Goal: Information Seeking & Learning: Find specific page/section

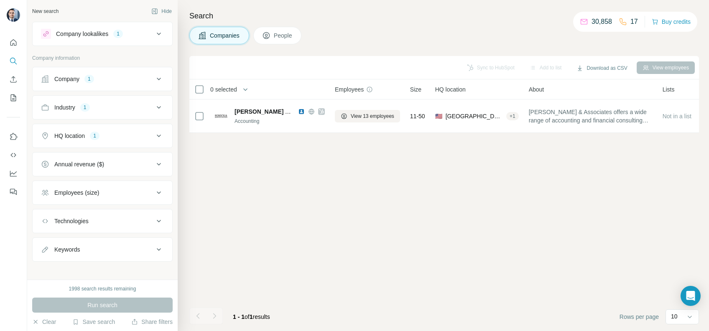
click at [88, 327] on div "Save search" at bounding box center [93, 323] width 43 height 10
click at [98, 310] on div "View my saved searches" at bounding box center [117, 307] width 88 height 17
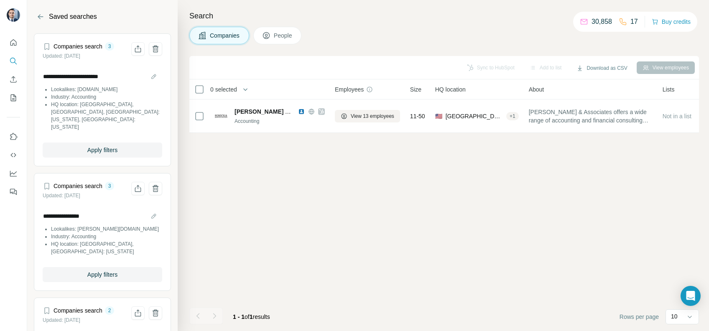
click at [97, 126] on div "**********" at bounding box center [103, 102] width 120 height 82
click at [102, 146] on span "Apply filters" at bounding box center [102, 150] width 30 height 8
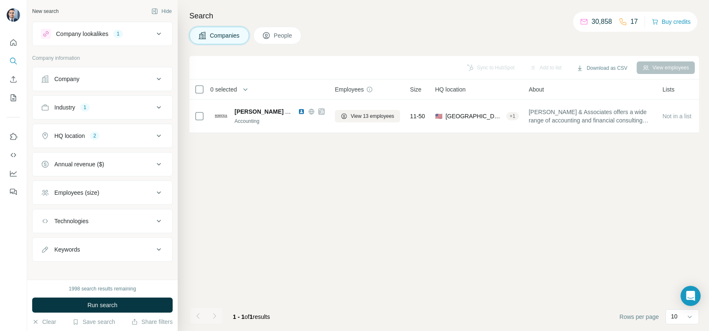
click at [117, 138] on div "HQ location 2" at bounding box center [97, 136] width 113 height 8
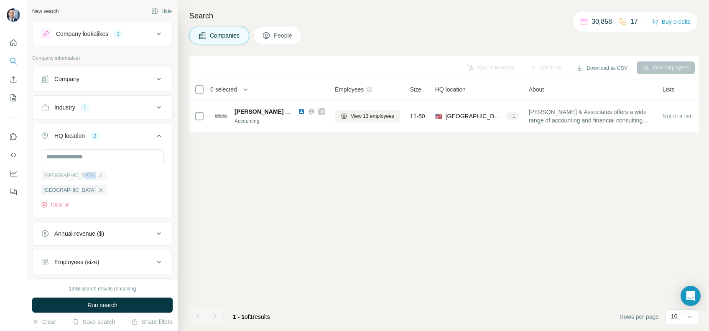
drag, startPoint x: 92, startPoint y: 171, endPoint x: 84, endPoint y: 172, distance: 7.3
click at [86, 172] on ul "[GEOGRAPHIC_DATA] [GEOGRAPHIC_DATA]" at bounding box center [102, 182] width 123 height 25
click at [84, 172] on div "[GEOGRAPHIC_DATA]" at bounding box center [74, 176] width 66 height 10
click at [104, 187] on icon "button" at bounding box center [100, 190] width 7 height 7
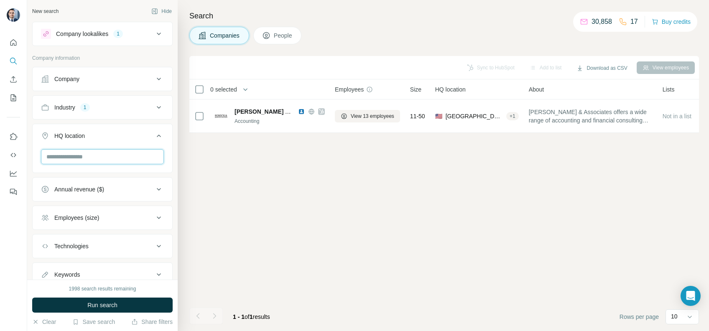
click at [120, 153] on input "text" at bounding box center [102, 156] width 123 height 15
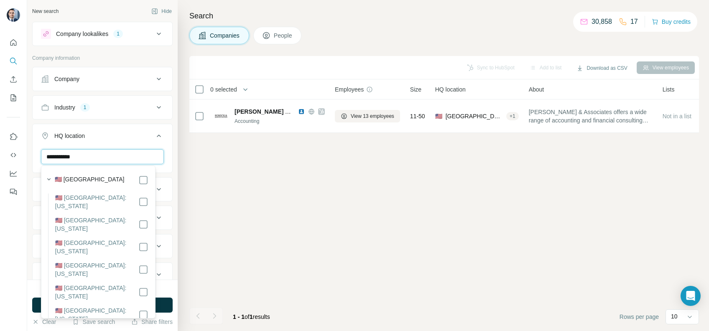
type input "**********"
click at [160, 305] on button "Run search" at bounding box center [102, 305] width 140 height 15
